Goal: Complete application form

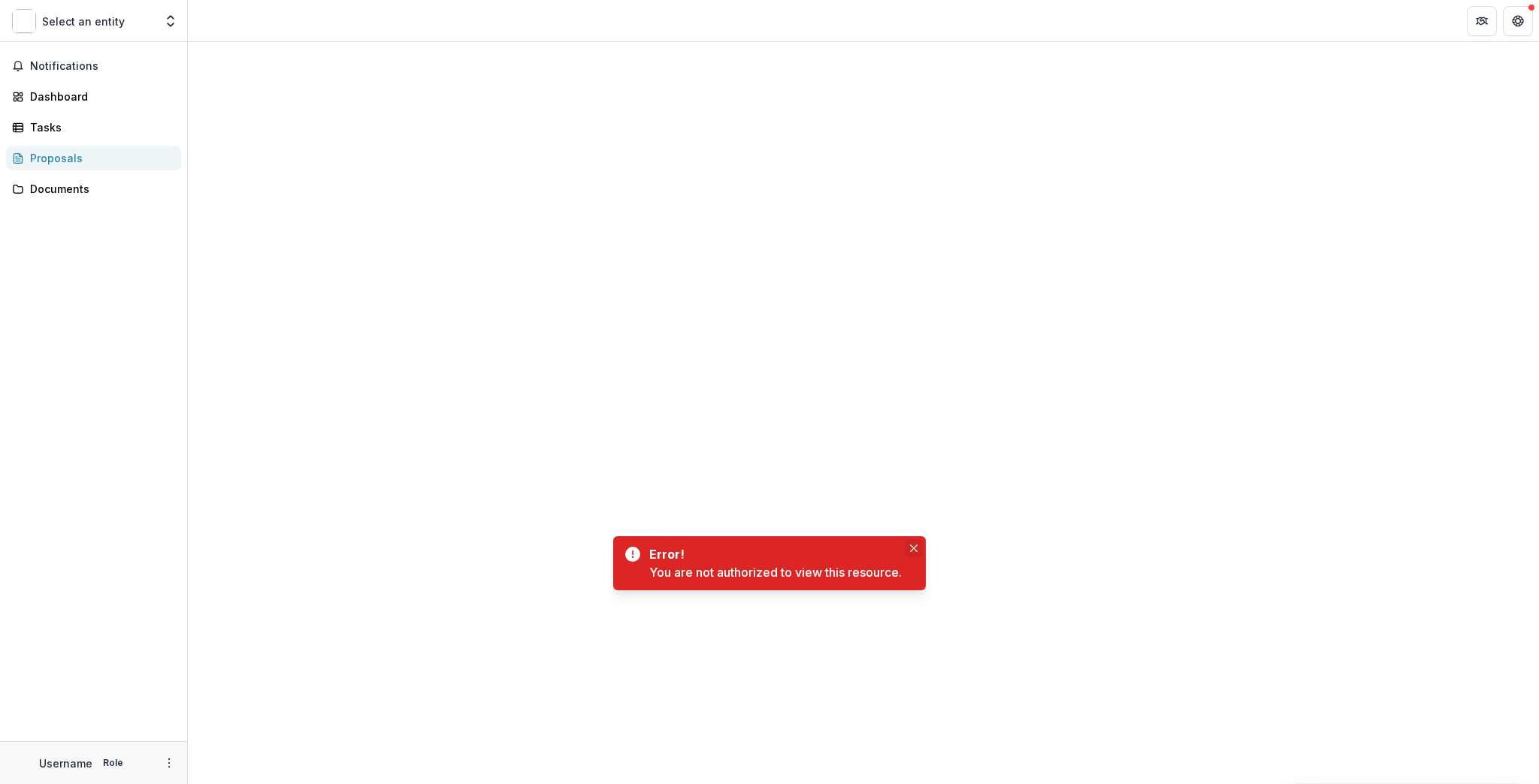
click at [913, 340] on div at bounding box center [863, 238] width 1351 height 393
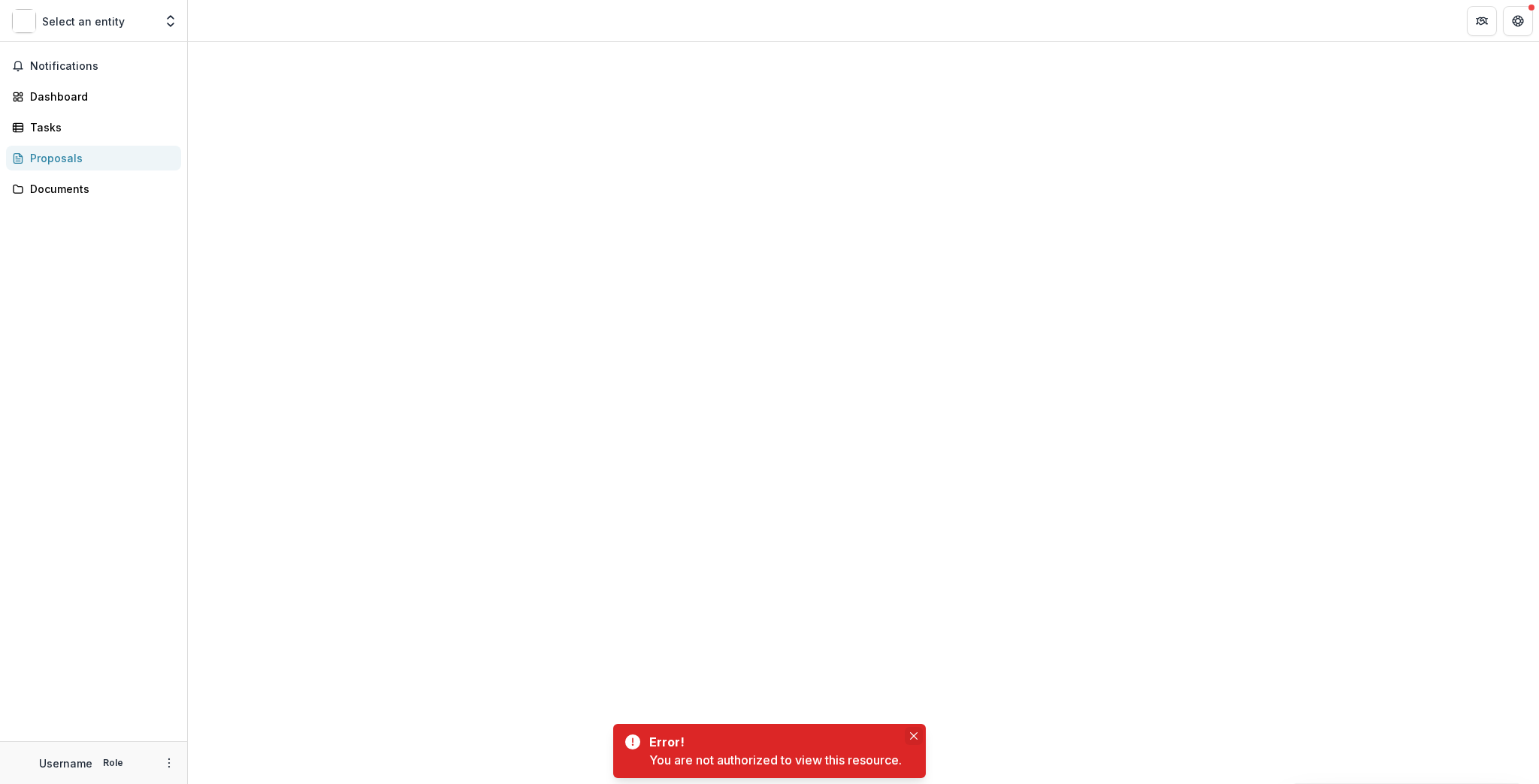
click at [913, 734] on icon "Close" at bounding box center [913, 735] width 7 height 7
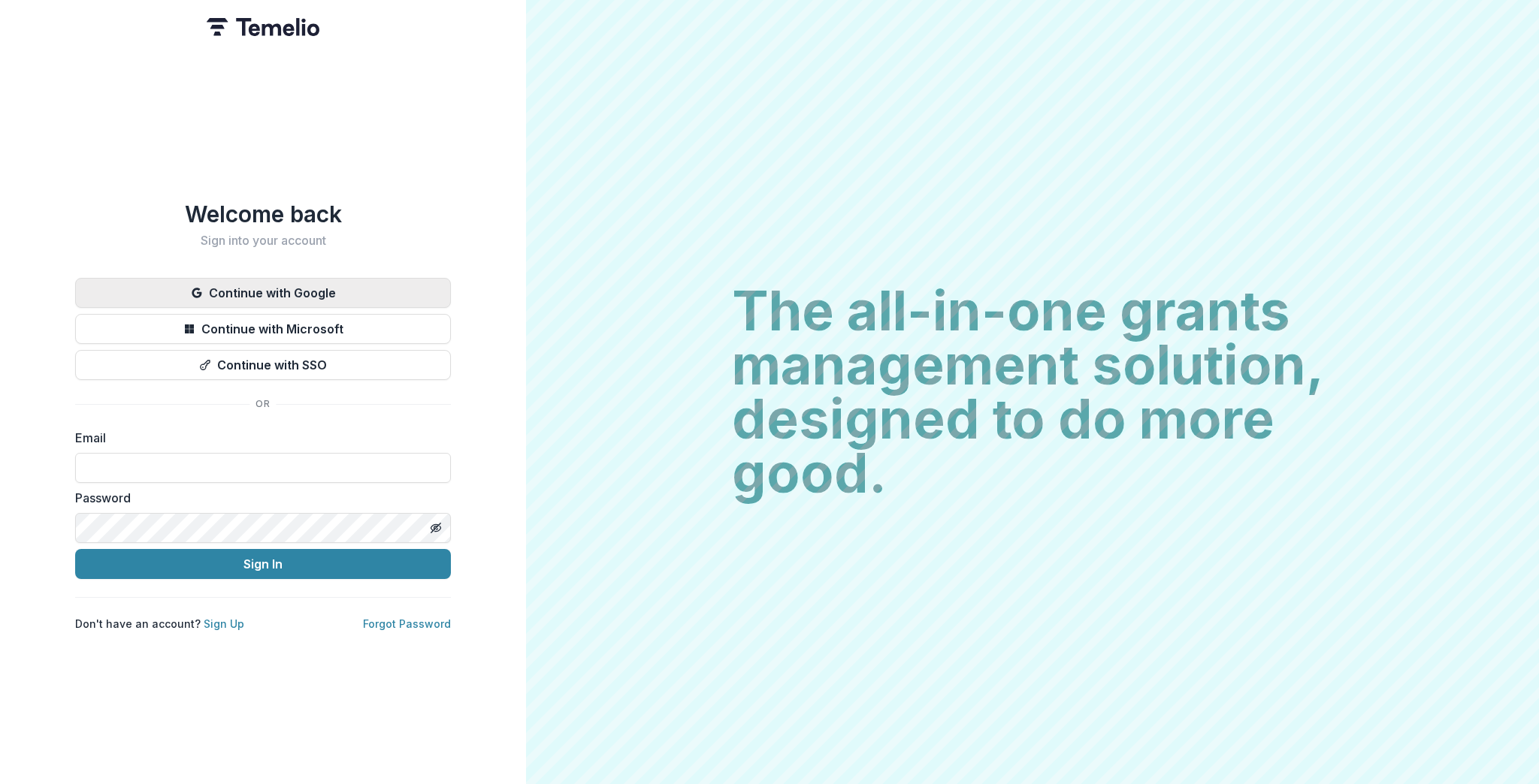
click at [265, 282] on button "Continue with Google" at bounding box center [263, 292] width 376 height 30
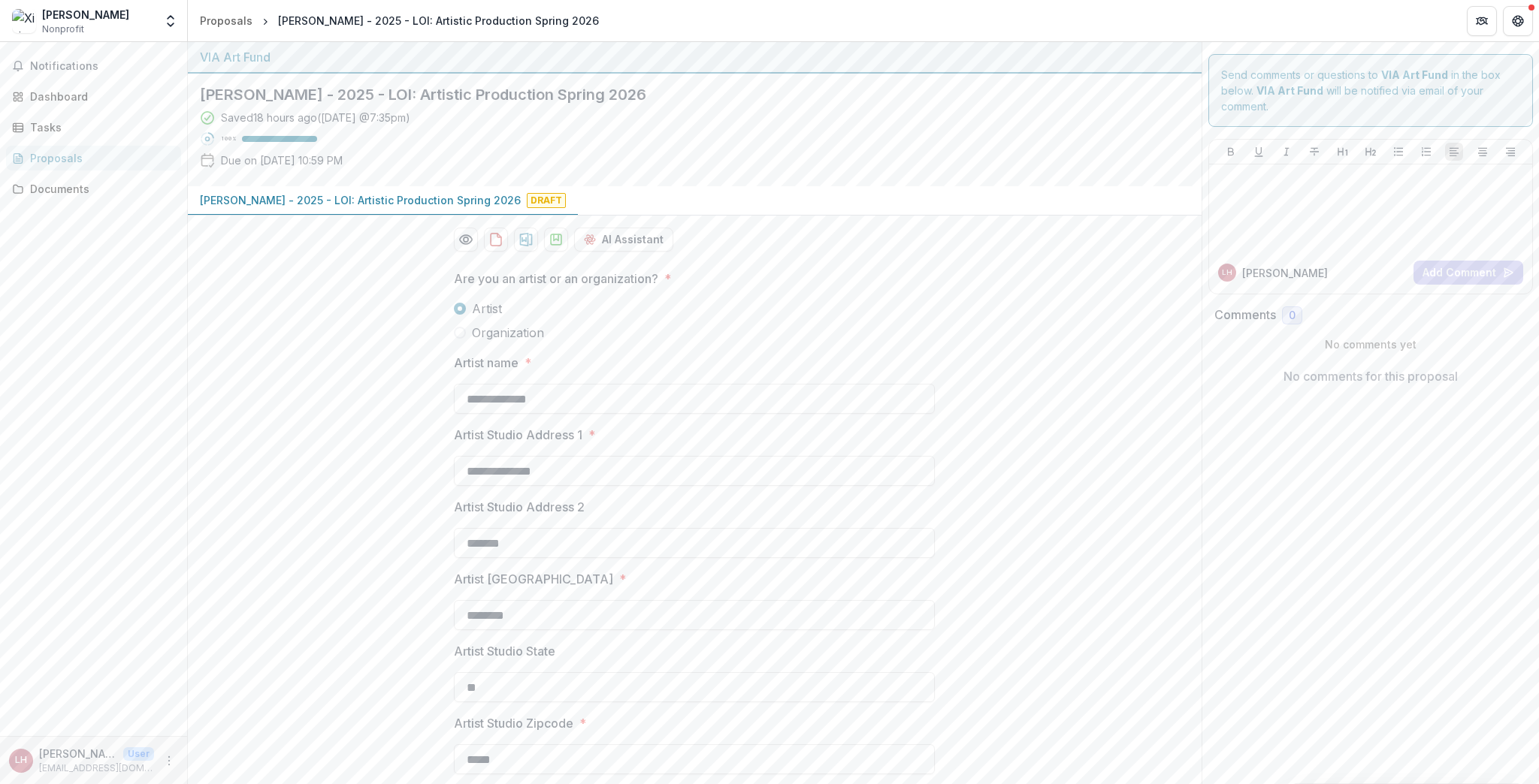
click at [856, 312] on label "Artist" at bounding box center [694, 308] width 481 height 18
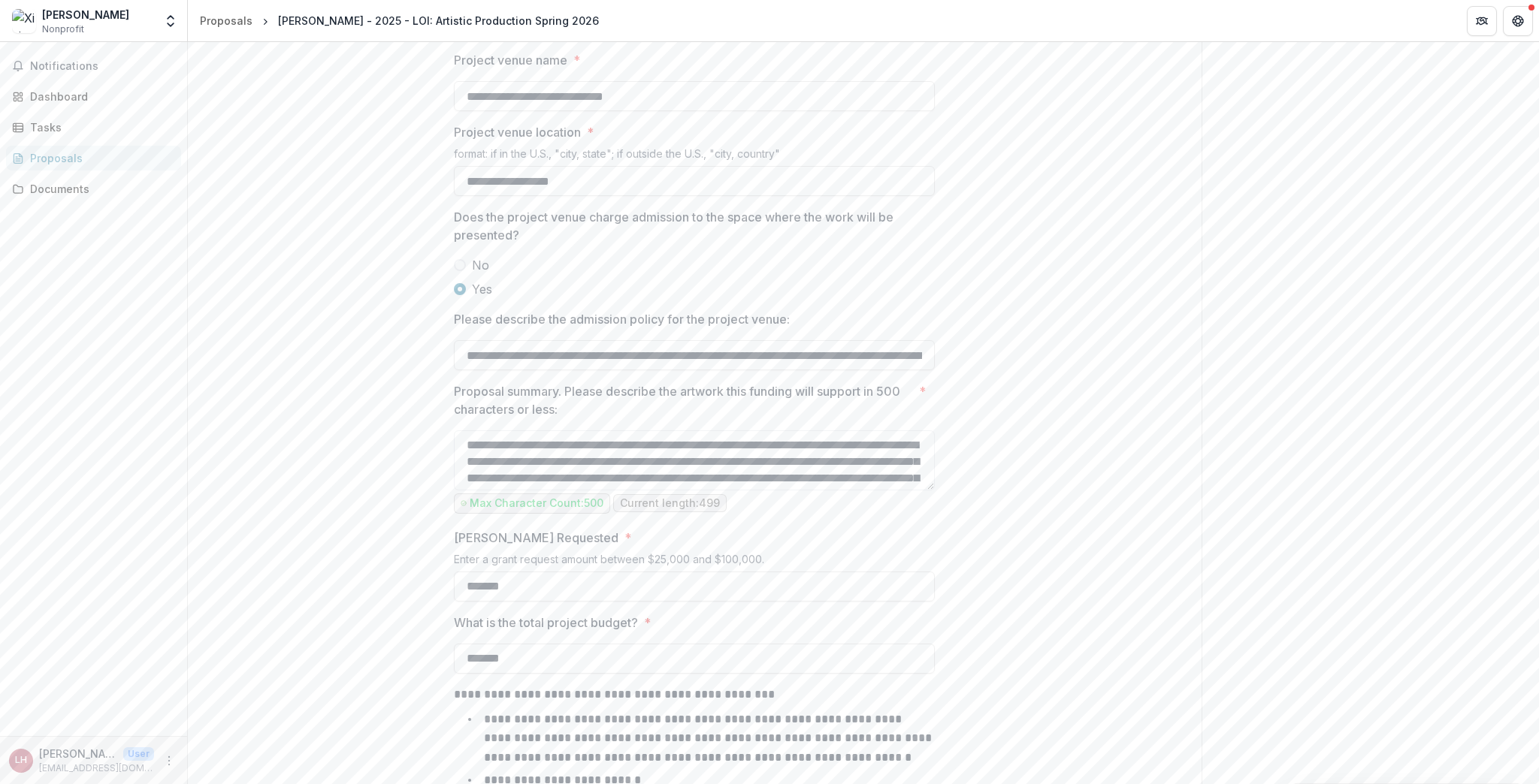
scroll to position [947, 0]
